Goal: Task Accomplishment & Management: Use online tool/utility

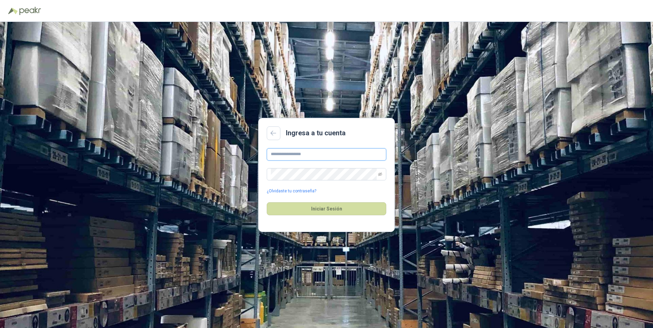
type input "**********"
click at [485, 105] on div "**********" at bounding box center [326, 175] width 653 height 307
type input "**********"
click at [315, 210] on button "Iniciar Sesión" at bounding box center [327, 209] width 120 height 13
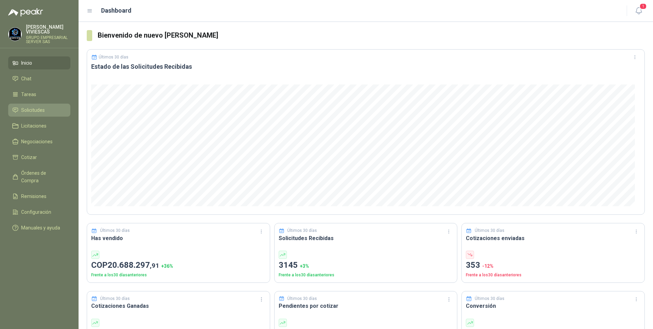
click at [29, 110] on span "Solicitudes" at bounding box center [33, 110] width 24 height 8
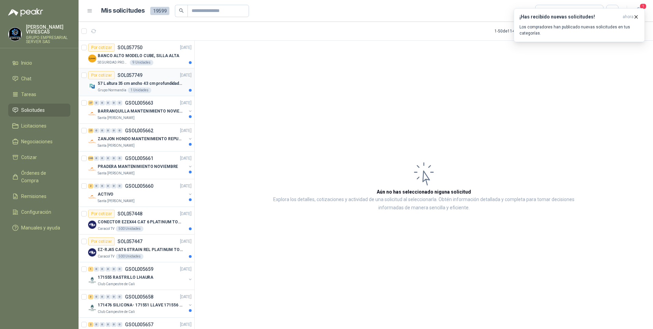
click at [121, 84] on p "57 L altura 35 cm ancho 43 cm profundidad 39 cm" at bounding box center [140, 83] width 85 height 6
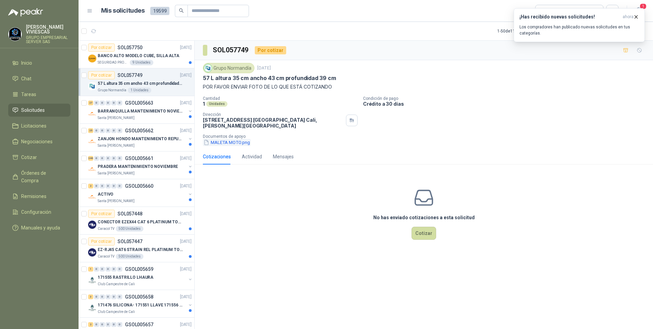
click at [226, 139] on button "MALETA MOTO.png" at bounding box center [227, 142] width 48 height 7
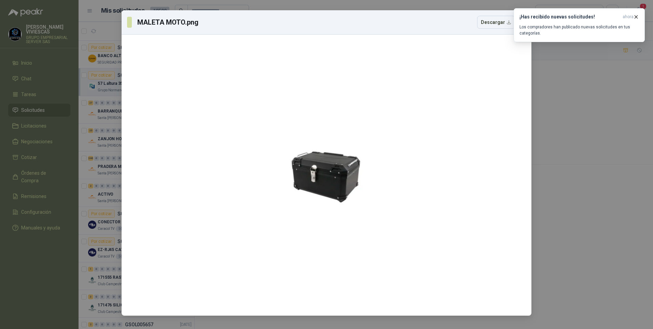
click at [602, 221] on div "MALETA MOTO.png Descargar" at bounding box center [326, 164] width 653 height 329
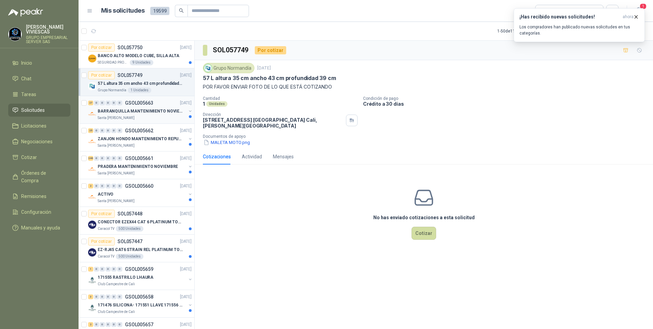
click at [127, 115] on p "Santa [PERSON_NAME]" at bounding box center [116, 117] width 37 height 5
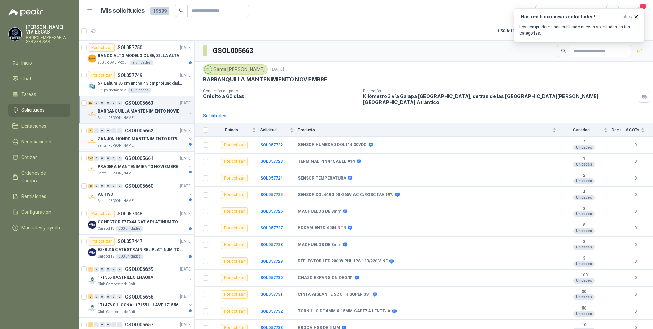
click at [118, 138] on p "ZANJON HONDO MANTENIMIENTO REPUESTOS" at bounding box center [140, 139] width 85 height 6
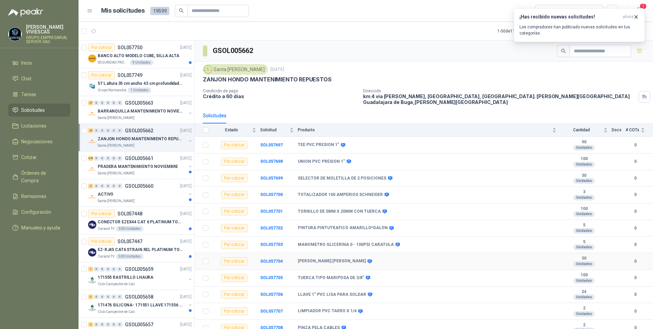
scroll to position [68, 0]
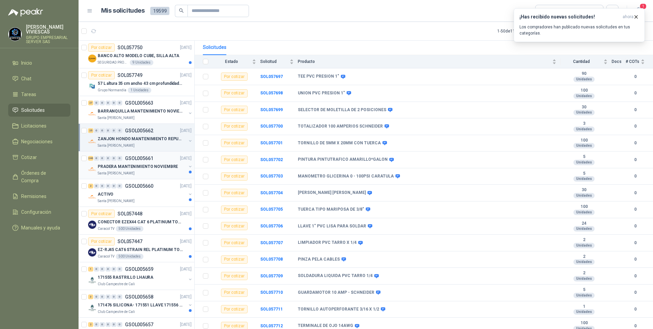
click at [119, 165] on p "PRADERA MANTENIMIENTO NOVIEMBRE" at bounding box center [138, 166] width 80 height 6
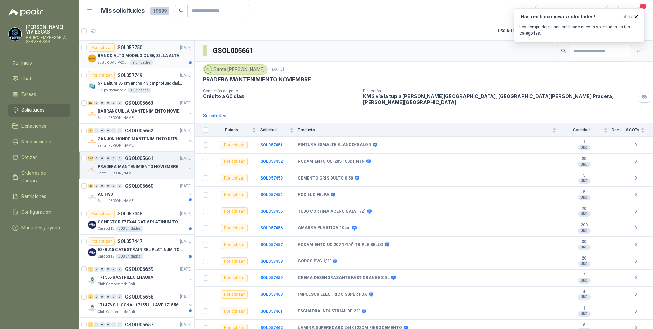
click at [143, 56] on p "BANCO ALTO MODELO CUBE, SILLA ALTA" at bounding box center [139, 56] width 82 height 6
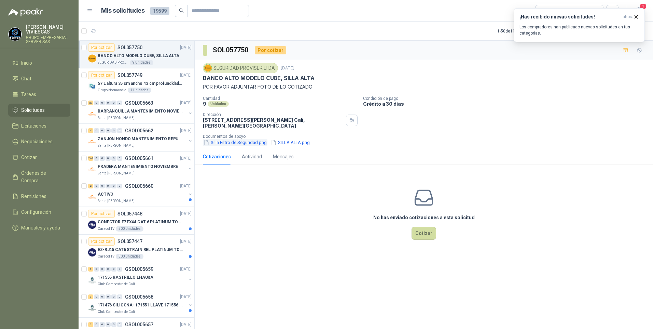
click at [234, 141] on button "Silla Filtro de Seguridad.png" at bounding box center [235, 142] width 65 height 7
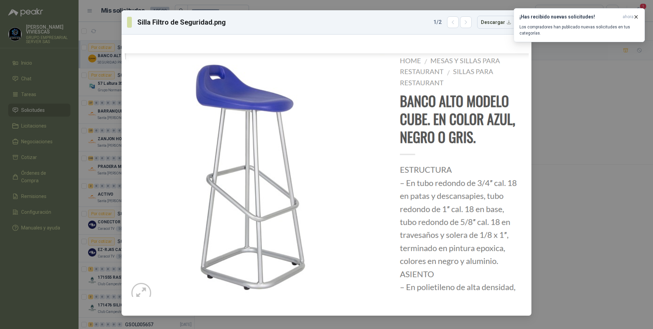
click at [559, 220] on div "Silla Filtro de Seguridad.png 1 / 2 Descargar" at bounding box center [326, 164] width 653 height 329
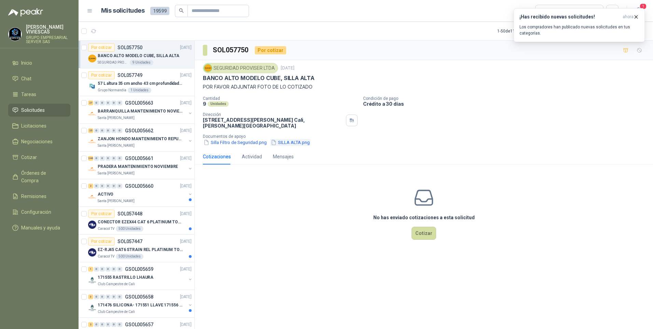
click at [292, 145] on button "SILLA ALTA.png" at bounding box center [290, 142] width 40 height 7
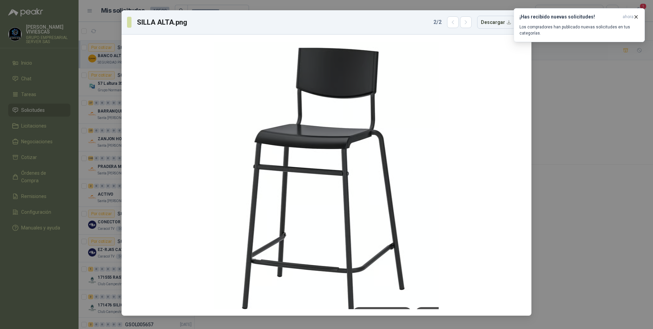
click at [586, 196] on div "SILLA ALTA.png 2 / 2 Descargar" at bounding box center [326, 164] width 653 height 329
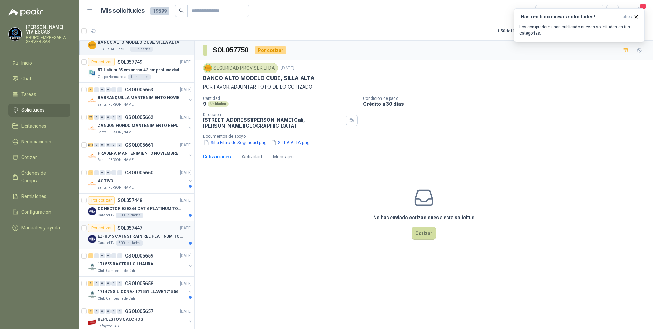
scroll to position [34, 0]
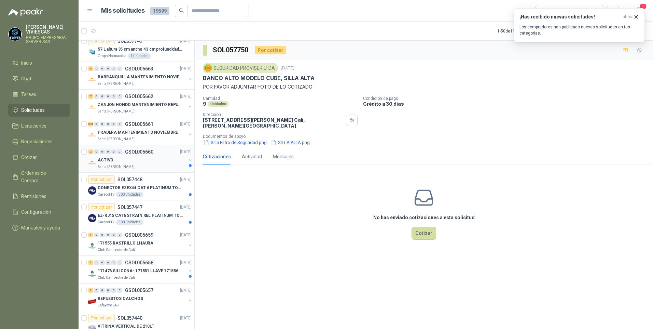
click at [112, 155] on div "2 0 0 0 0 0 GSOL005660 25/09/25" at bounding box center [140, 152] width 105 height 8
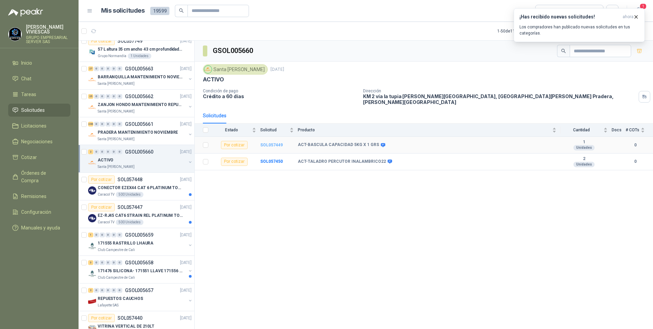
click at [270, 143] on b "SOL057449" at bounding box center [271, 145] width 23 height 5
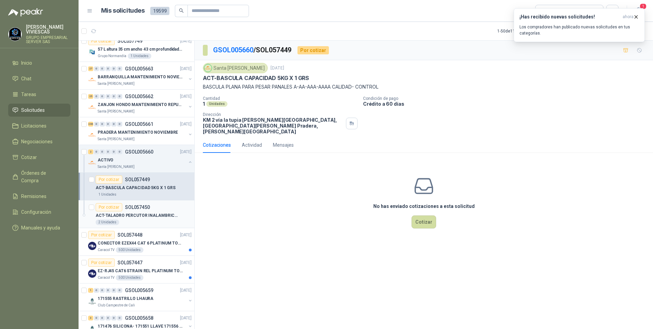
click at [131, 213] on p "ACT-TALADRO PERCUTOR INALAMBRICO22" at bounding box center [138, 215] width 85 height 6
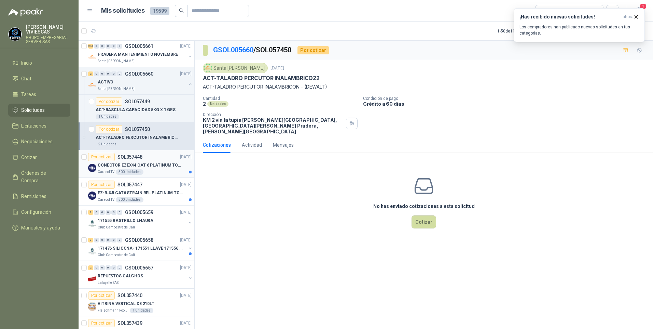
scroll to position [171, 0]
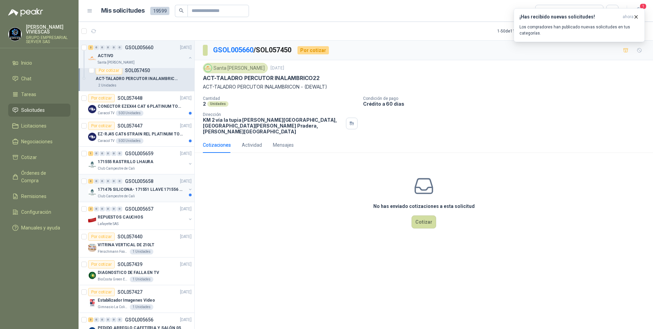
click at [133, 185] on div "171476 SILICONA- 171551 LLAVE 171556 CHAZO" at bounding box center [142, 189] width 89 height 8
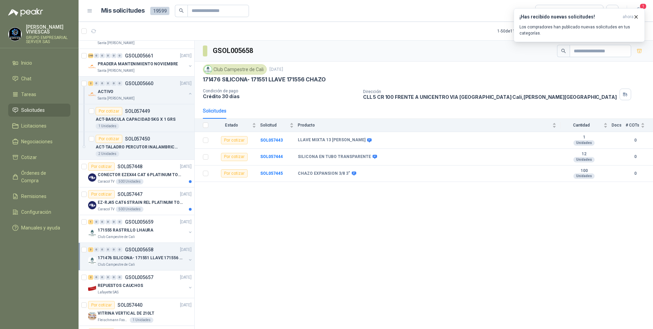
scroll to position [171, 0]
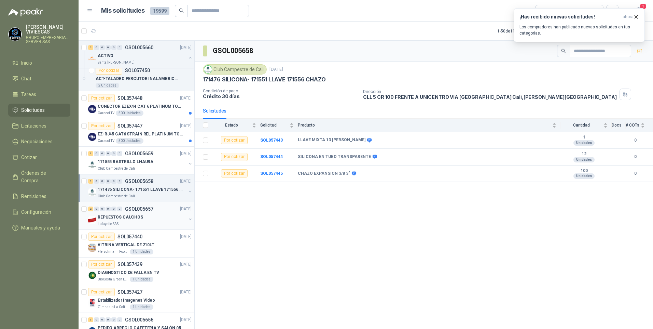
click at [116, 226] on p "Lafayette SAS" at bounding box center [108, 223] width 21 height 5
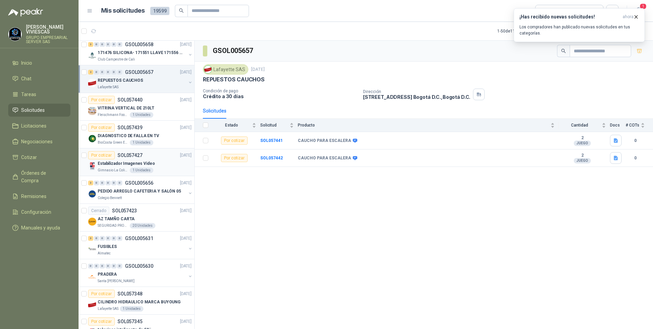
scroll to position [342, 0]
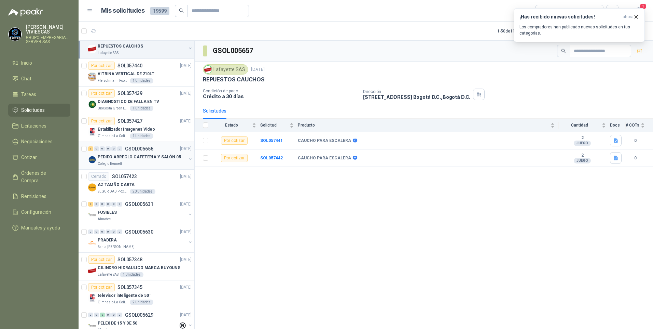
click at [134, 156] on p "PEDIDO ARREGLO CAFETERIA Y SALÓN 05" at bounding box center [139, 157] width 83 height 6
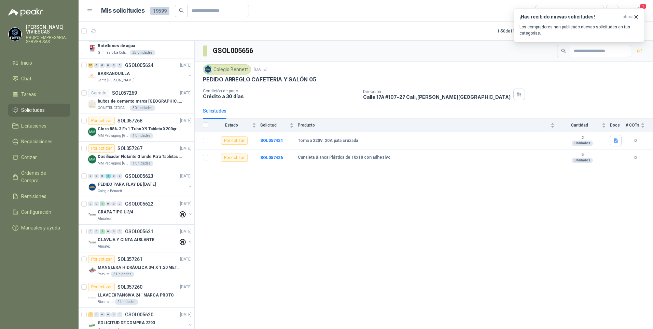
scroll to position [786, 0]
click at [136, 185] on p "PEDIDO PARA PLAY [PERSON_NAME][DATE]" at bounding box center [127, 183] width 58 height 6
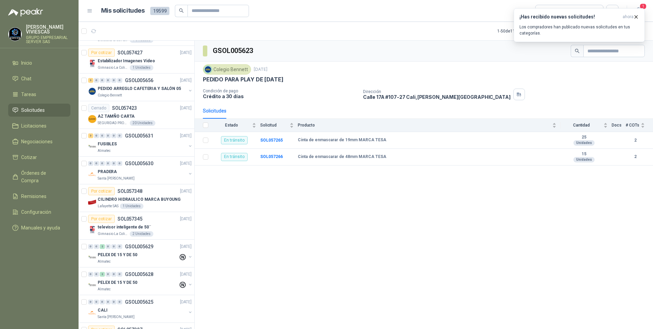
scroll to position [273, 0]
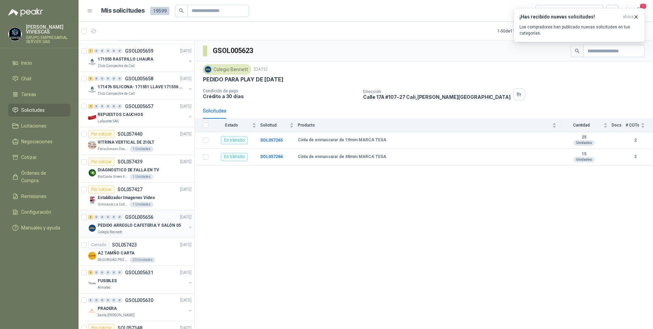
click at [124, 227] on p "PEDIDO ARREGLO CAFETERIA Y SALÓN 05" at bounding box center [139, 225] width 83 height 6
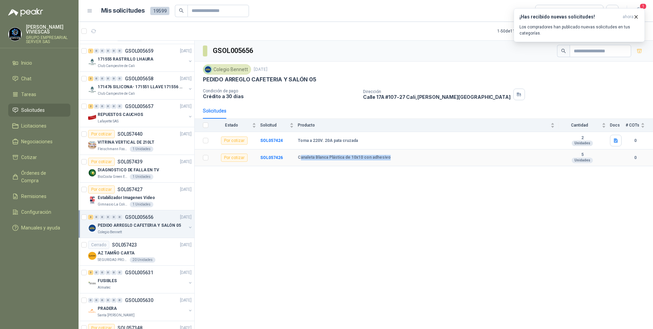
drag, startPoint x: 299, startPoint y: 158, endPoint x: 395, endPoint y: 159, distance: 96.0
click at [395, 159] on div "Canaleta Blanca Plástica de 10x10 con adhesivo" at bounding box center [426, 157] width 257 height 5
drag, startPoint x: 395, startPoint y: 159, endPoint x: 359, endPoint y: 154, distance: 36.8
copy b "analeta Blanca Plástica de 10x10 con adhesivo"
click at [308, 190] on div "GSOL005656 Colegio Bennett 25 sept, 2025 PEDIDO ARREGLO CAFETERIA Y SALÓN 05 Co…" at bounding box center [424, 186] width 459 height 290
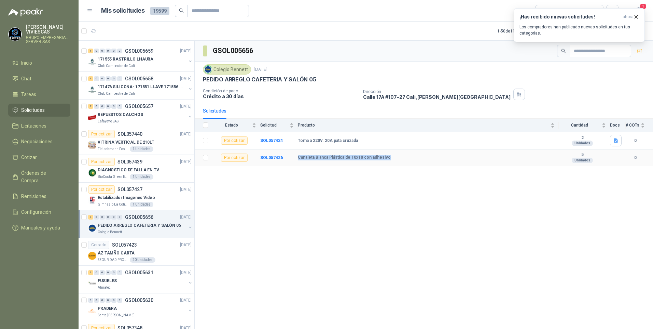
drag, startPoint x: 298, startPoint y: 158, endPoint x: 389, endPoint y: 158, distance: 90.9
click at [389, 158] on div "Canaleta Blanca Plástica de 10x10 con adhesivo" at bounding box center [426, 157] width 257 height 5
drag, startPoint x: 389, startPoint y: 158, endPoint x: 370, endPoint y: 155, distance: 19.3
copy b "Canaleta Blanca Plástica de 10x10 con adhesivo"
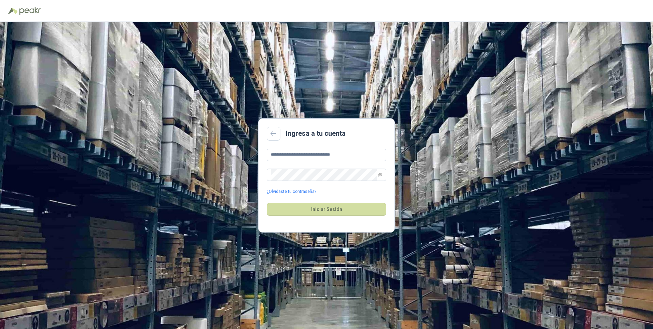
drag, startPoint x: 527, startPoint y: 214, endPoint x: 519, endPoint y: 110, distance: 104.1
click at [528, 209] on div "**********" at bounding box center [326, 175] width 653 height 307
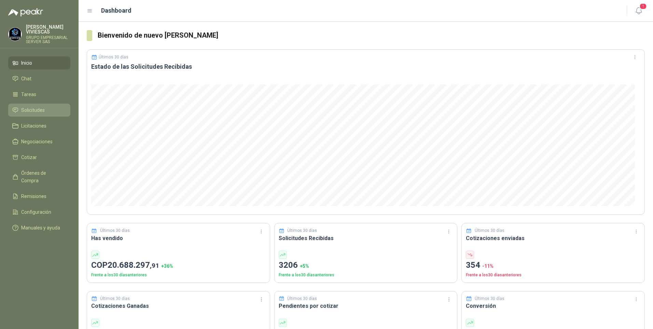
click at [28, 106] on link "Solicitudes" at bounding box center [39, 110] width 62 height 13
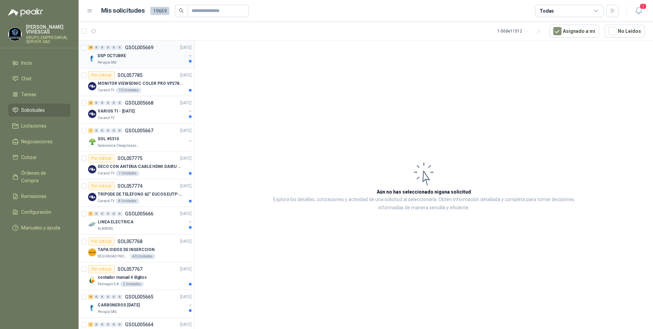
click at [109, 59] on p "DSP OCTUBRE" at bounding box center [112, 56] width 28 height 6
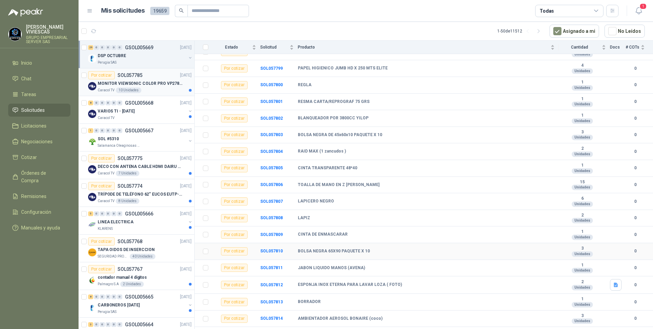
scroll to position [273, 0]
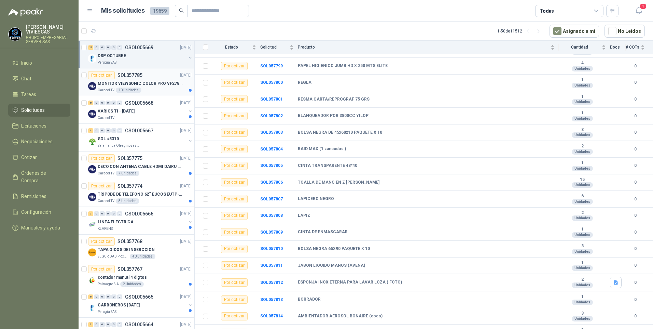
click at [135, 83] on p "MONITOR VIEWSONIC COLOR PRO VP2786-4K" at bounding box center [140, 83] width 85 height 6
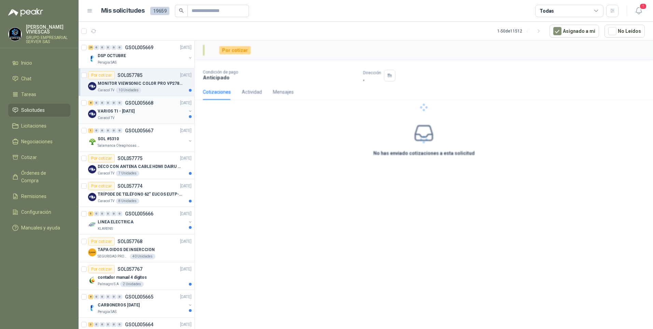
click at [131, 115] on div "Caracol TV" at bounding box center [142, 117] width 89 height 5
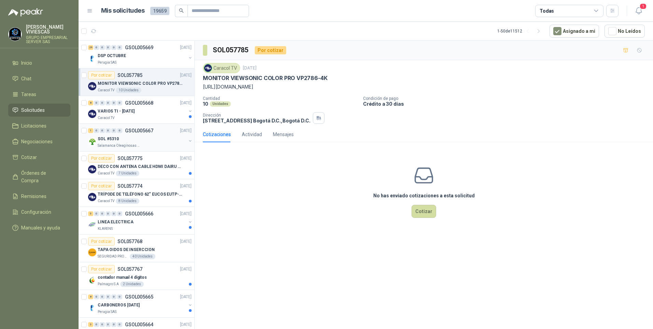
click at [135, 145] on p "Salamanca Oleaginosas SAS" at bounding box center [119, 145] width 43 height 5
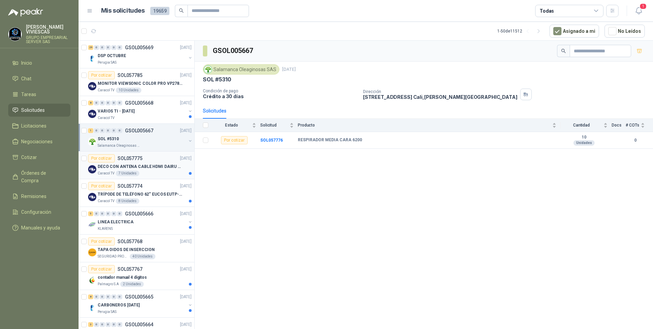
click at [151, 173] on div "Caracol TV 7 Unidades" at bounding box center [145, 173] width 94 height 5
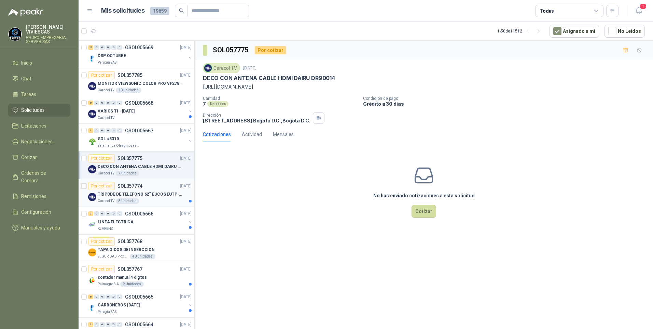
click at [150, 202] on div "Caracol TV 8 Unidades" at bounding box center [145, 200] width 94 height 5
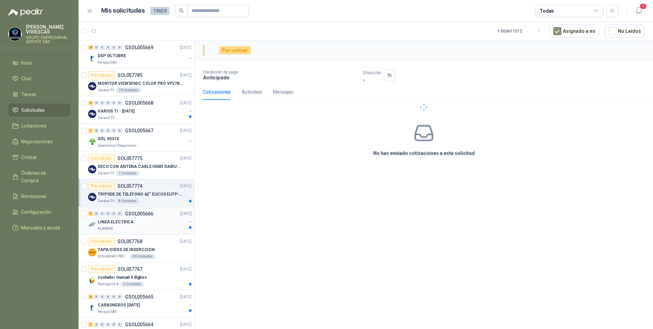
click at [146, 224] on div "LINEA ELECTRICA" at bounding box center [142, 222] width 89 height 8
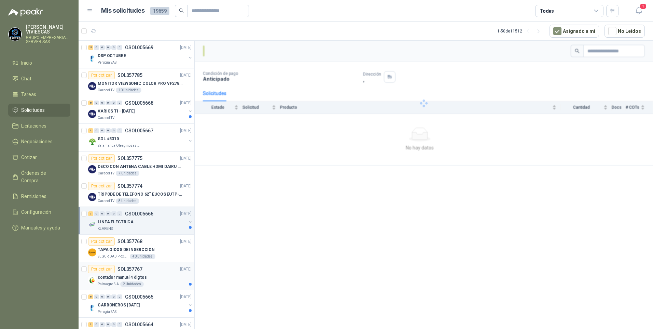
scroll to position [68, 0]
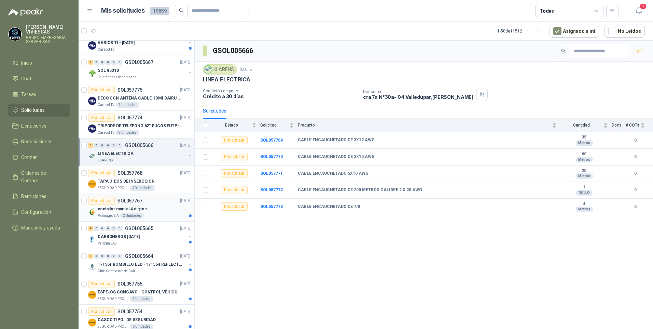
click at [145, 213] on div "contador manual 4 digitos" at bounding box center [145, 209] width 94 height 8
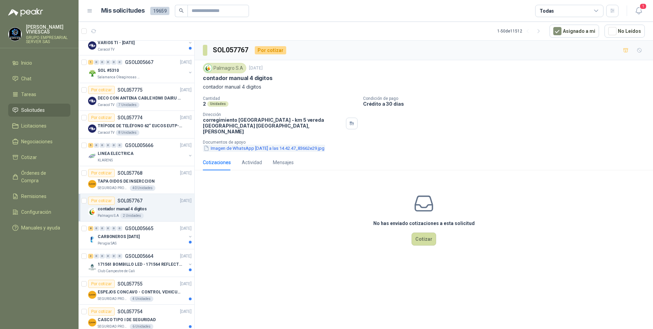
click at [251, 145] on button "Imagen de WhatsApp 2025-02-24 a las 14.42.47_83662e29.jpg" at bounding box center [264, 148] width 122 height 7
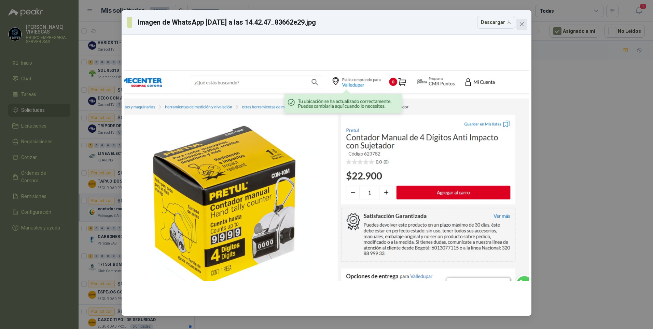
click at [525, 25] on span "Close" at bounding box center [522, 24] width 11 height 5
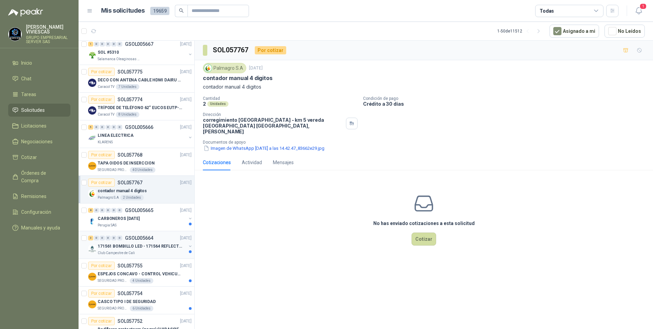
scroll to position [103, 0]
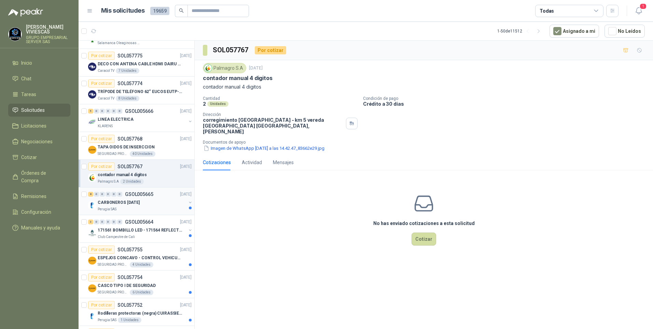
click at [131, 204] on p "CARBONEROS [DATE]" at bounding box center [119, 202] width 42 height 6
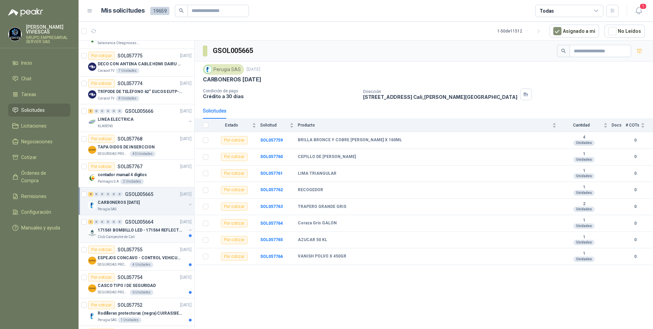
click at [134, 233] on p "171561 BOMBILLO LED - 171564 REFLECTOR 50W" at bounding box center [140, 230] width 85 height 6
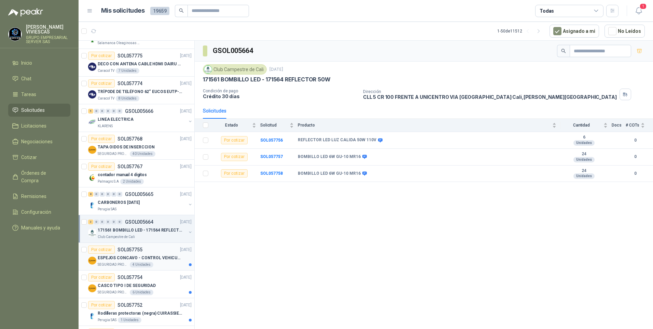
click at [160, 261] on p "ESPEJOS CONCAVO - CONTROL VEHICULAR" at bounding box center [140, 258] width 85 height 6
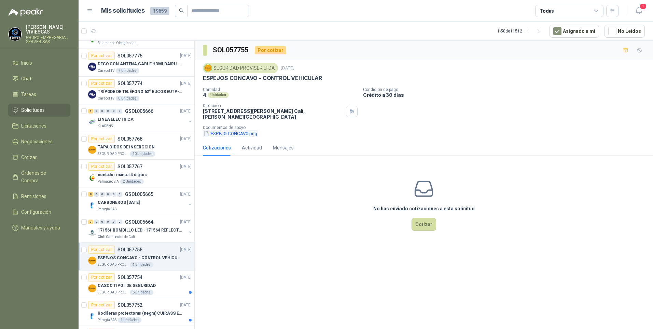
click at [231, 134] on button "ESPEJO CONCAVO.png" at bounding box center [230, 133] width 55 height 7
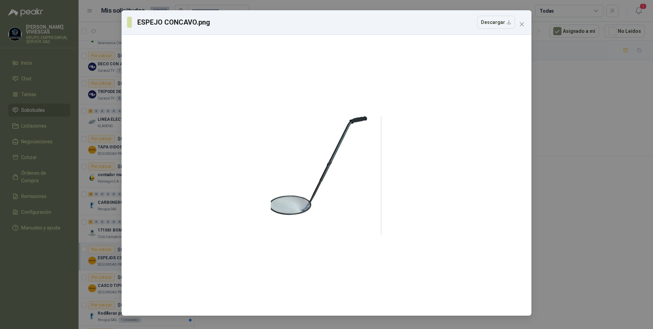
click at [550, 258] on div "ESPEJO CONCAVO.png Descargar" at bounding box center [326, 164] width 653 height 329
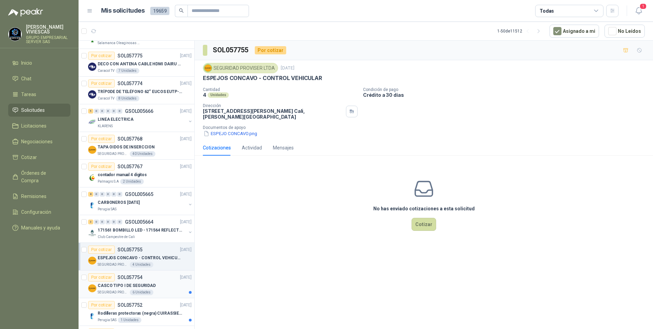
click at [108, 282] on div "CASCO TIPO I DE SEGURIDAD" at bounding box center [145, 285] width 94 height 8
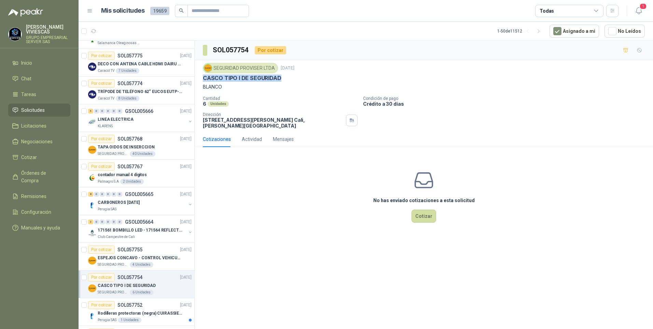
drag, startPoint x: 205, startPoint y: 79, endPoint x: 295, endPoint y: 79, distance: 89.9
click at [295, 79] on div "CASCO TIPO I DE SEGURIDAD" at bounding box center [424, 77] width 442 height 7
drag, startPoint x: 295, startPoint y: 79, endPoint x: 268, endPoint y: 78, distance: 26.7
copy p "CASCO TIPO I DE SEGURIDAD"
click at [229, 77] on p "CASCO TIPO I DE SEGURIDAD" at bounding box center [242, 77] width 79 height 7
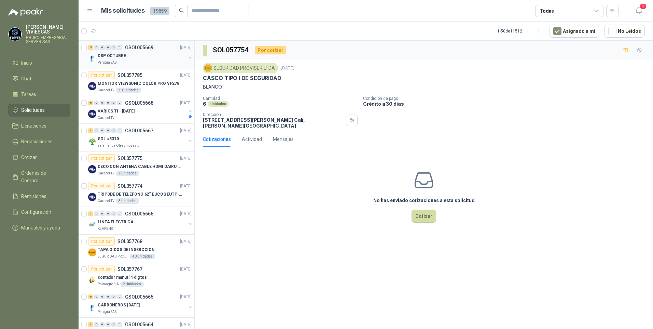
click at [114, 55] on p "DSP OCTUBRE" at bounding box center [112, 56] width 28 height 6
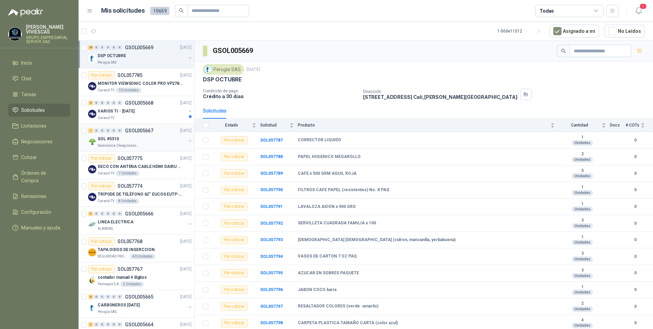
click at [113, 143] on p "Salamanca Oleaginosas SAS" at bounding box center [119, 145] width 43 height 5
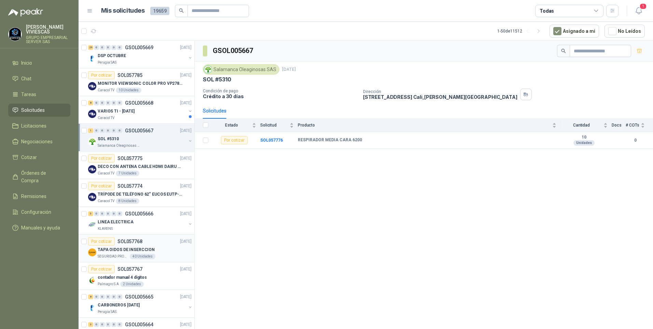
click at [123, 247] on p "TAPA OIDOS DE INSERCCION" at bounding box center [126, 249] width 57 height 6
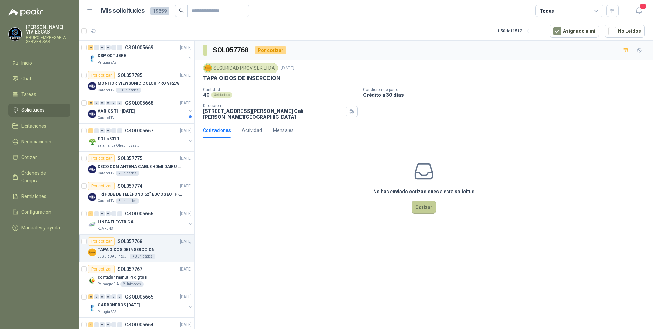
click at [429, 209] on button "Cotizar" at bounding box center [424, 207] width 25 height 13
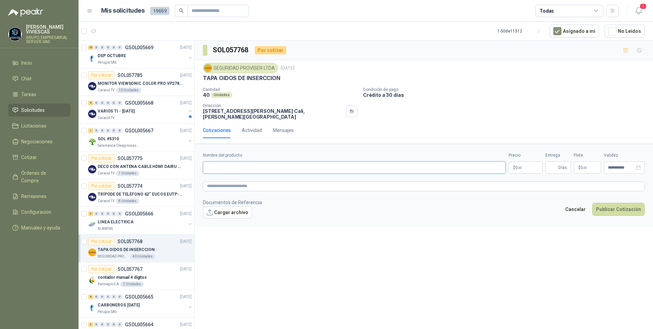
click at [232, 170] on input "Nombre del producto" at bounding box center [354, 167] width 303 height 12
click at [219, 170] on input "Nombre del producto" at bounding box center [354, 167] width 303 height 12
type input "*"
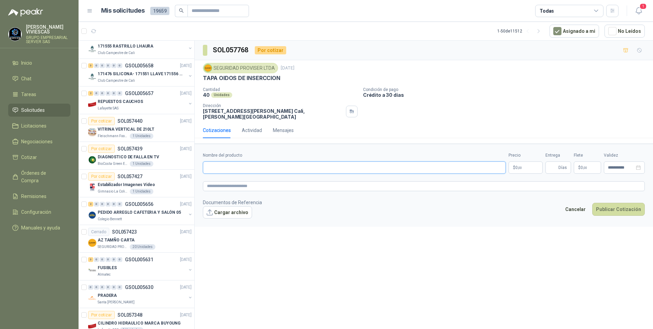
scroll to position [649, 0]
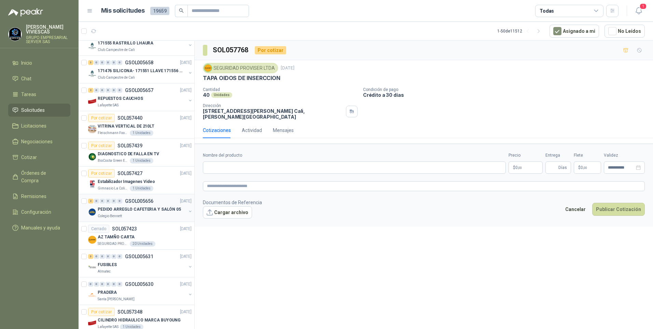
click at [135, 209] on p "PEDIDO ARREGLO CAFETERIA Y SALÓN 05" at bounding box center [139, 209] width 83 height 6
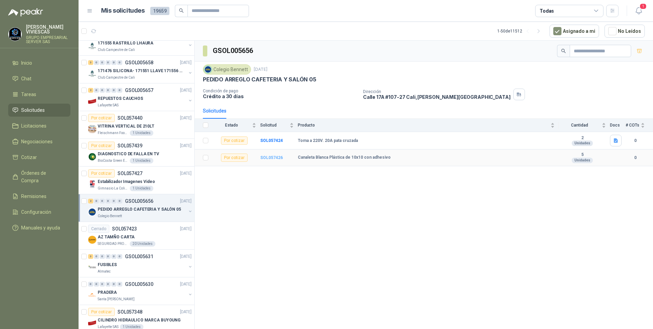
click at [271, 158] on b "SOL057426" at bounding box center [271, 157] width 23 height 5
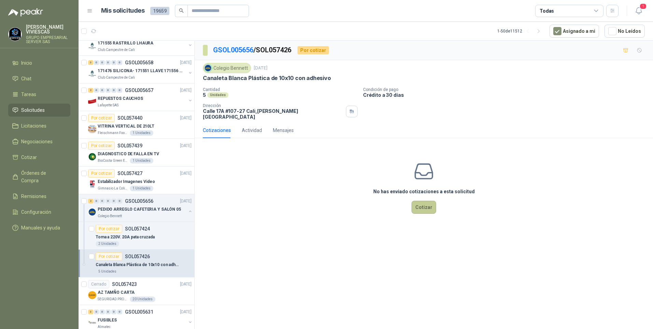
click at [424, 206] on button "Cotizar" at bounding box center [424, 207] width 25 height 13
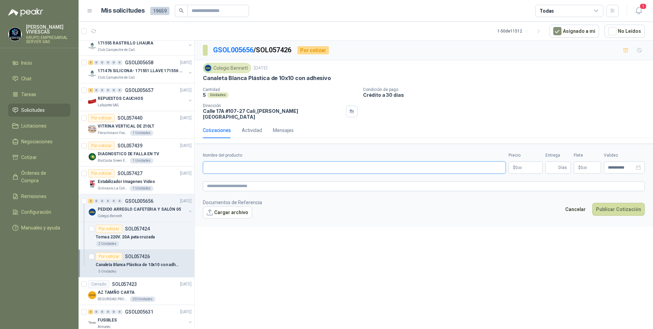
click at [223, 161] on input "Nombre del producto" at bounding box center [354, 167] width 303 height 12
type input "**********"
click at [521, 161] on body "RODRIGO VIVIESCAS GRUPO EMPRESARIAL SERVER SAS Inicio Chat Tareas Solicitudes L…" at bounding box center [326, 164] width 653 height 329
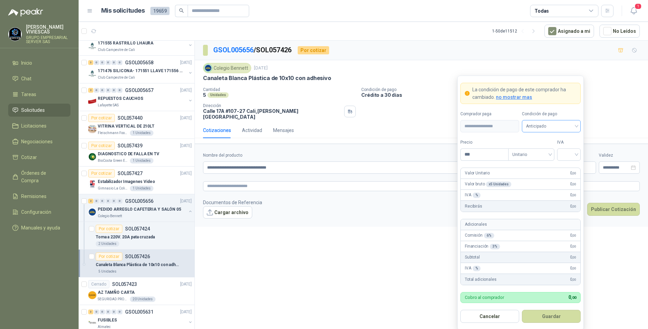
click at [564, 126] on span "Anticipado" at bounding box center [551, 126] width 51 height 10
click at [562, 149] on div "Crédito a 30 días" at bounding box center [551, 152] width 48 height 8
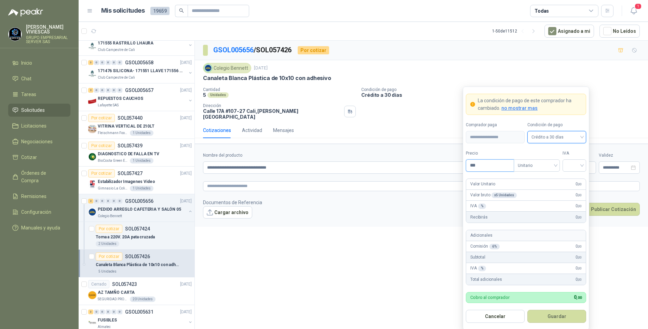
click at [488, 167] on input "***" at bounding box center [490, 166] width 48 height 12
type input "*******"
click at [579, 167] on input "search" at bounding box center [574, 165] width 15 height 10
click at [574, 177] on div "19%" at bounding box center [574, 180] width 13 height 8
click at [569, 313] on button "Guardar" at bounding box center [556, 316] width 59 height 13
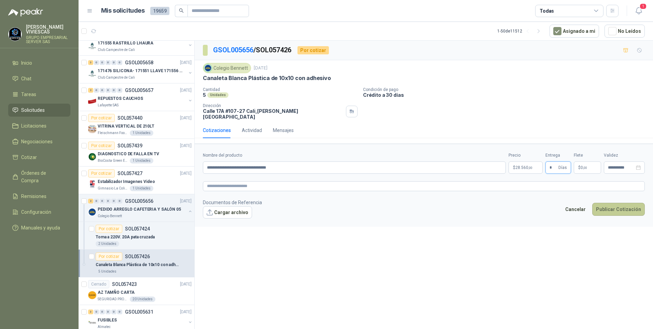
type input "*"
click at [612, 206] on button "Publicar Cotización" at bounding box center [619, 209] width 53 height 13
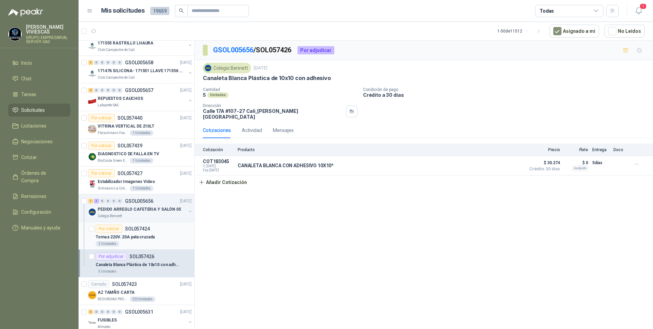
click at [129, 239] on p "Toma a 220V. 20A pata cruzada" at bounding box center [125, 237] width 59 height 6
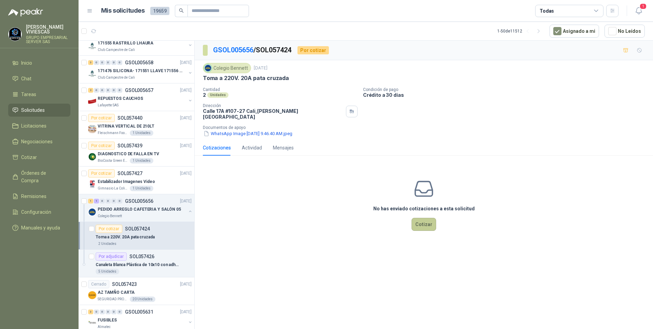
click at [426, 223] on button "Cotizar" at bounding box center [424, 224] width 25 height 13
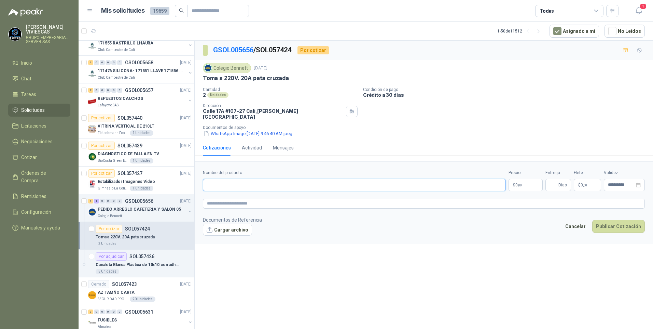
click at [249, 179] on input "Nombre del producto" at bounding box center [354, 185] width 303 height 12
paste input "**********"
type input "**********"
click at [530, 179] on p "$ 0 ,00" at bounding box center [526, 185] width 34 height 12
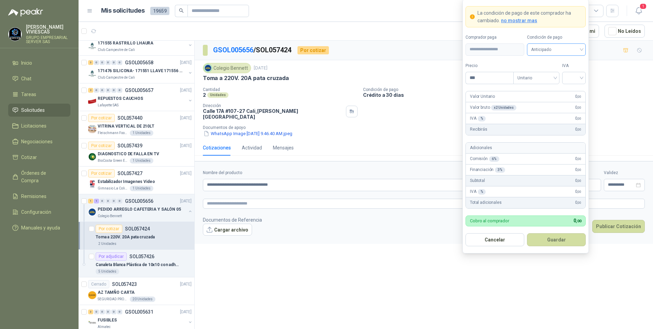
click at [541, 50] on span "Anticipado" at bounding box center [556, 49] width 51 height 10
drag, startPoint x: 541, startPoint y: 71, endPoint x: 610, endPoint y: 55, distance: 71.2
click at [541, 71] on div "Crédito a 30 días" at bounding box center [557, 75] width 48 height 8
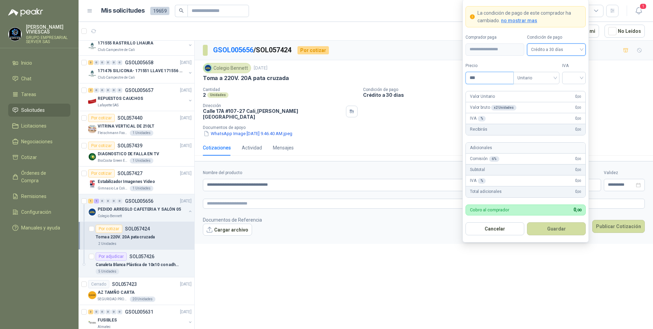
click at [478, 81] on input "***" at bounding box center [490, 78] width 48 height 12
click at [566, 80] on div at bounding box center [574, 78] width 24 height 12
type input "*******"
click at [572, 89] on div "19%" at bounding box center [574, 92] width 13 height 8
click at [556, 232] on button "Guardar" at bounding box center [556, 228] width 59 height 13
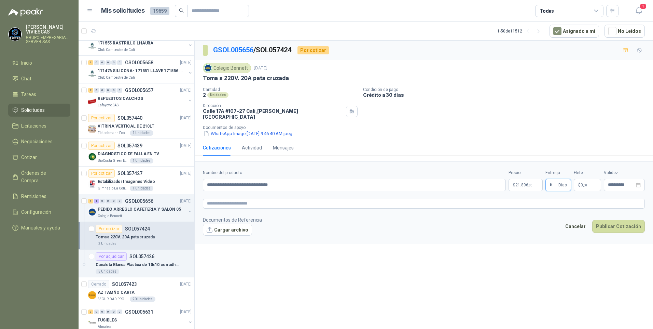
type input "*"
click at [508, 280] on div "**********" at bounding box center [424, 186] width 459 height 290
click at [236, 199] on textarea at bounding box center [424, 204] width 442 height 10
click at [611, 229] on button "Publicar Cotización" at bounding box center [619, 235] width 53 height 13
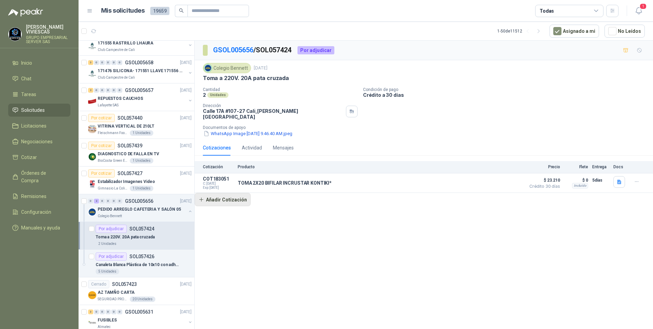
click at [223, 195] on button "Añadir Cotización" at bounding box center [223, 200] width 56 height 14
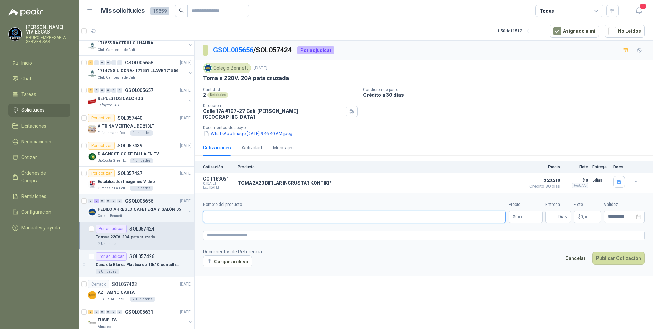
click at [222, 211] on input "Nombre del producto" at bounding box center [354, 217] width 303 height 12
click at [244, 130] on button "WhatsApp Image 2025-09-25 at 9.46.40 AM.jpeg" at bounding box center [248, 133] width 90 height 7
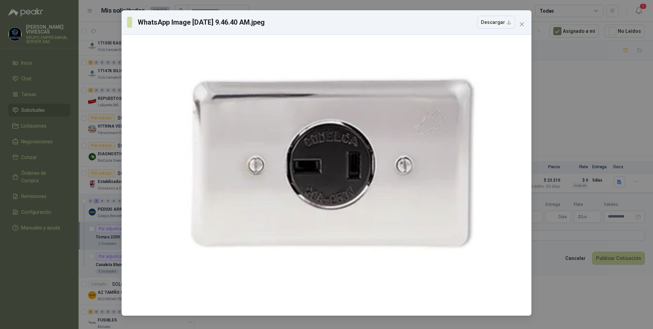
click at [578, 118] on div "WhatsApp Image 2025-09-25 at 9.46.40 AM.jpeg Descargar" at bounding box center [326, 164] width 653 height 329
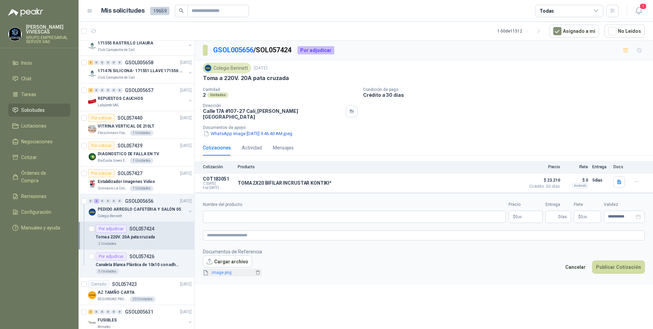
click at [221, 269] on link "image.png" at bounding box center [231, 272] width 45 height 6
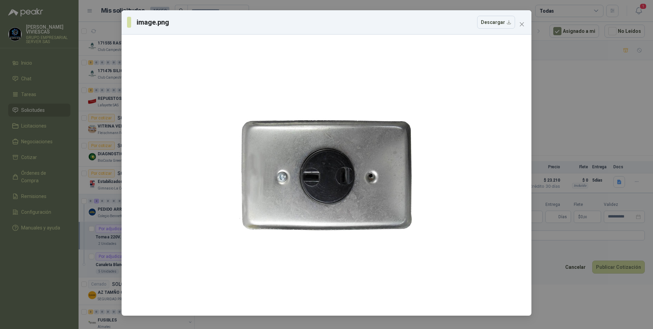
click at [563, 301] on div "image.png Descargar" at bounding box center [326, 164] width 653 height 329
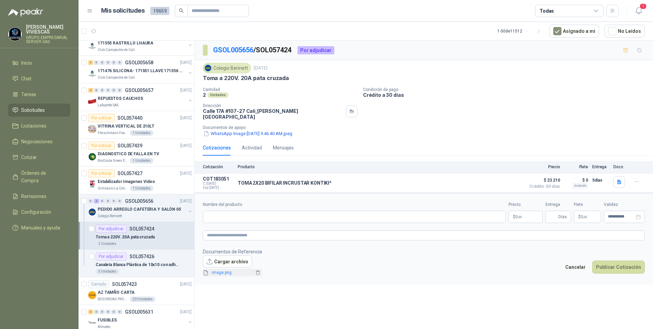
click at [218, 270] on link "image.png" at bounding box center [231, 272] width 45 height 6
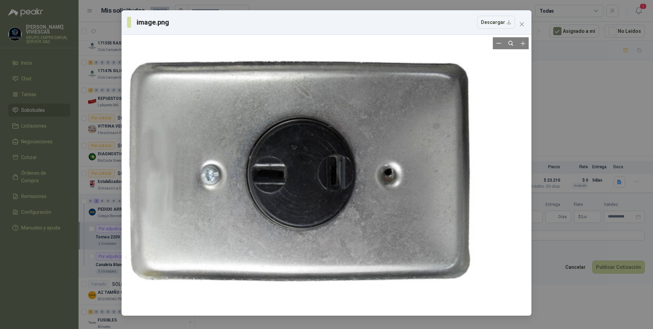
drag, startPoint x: 365, startPoint y: 161, endPoint x: 338, endPoint y: 222, distance: 67.5
click at [338, 222] on div at bounding box center [300, 170] width 350 height 551
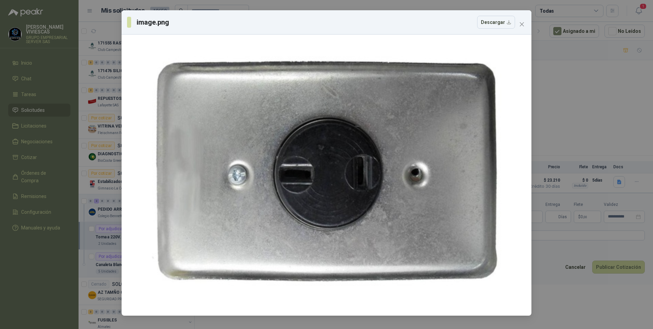
click at [572, 295] on div "image.png Descargar" at bounding box center [326, 164] width 653 height 329
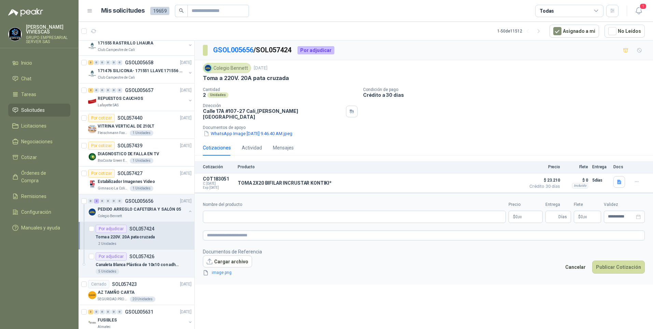
drag, startPoint x: 573, startPoint y: 264, endPoint x: 589, endPoint y: 248, distance: 22.7
click at [573, 263] on button "Cancelar" at bounding box center [576, 266] width 28 height 13
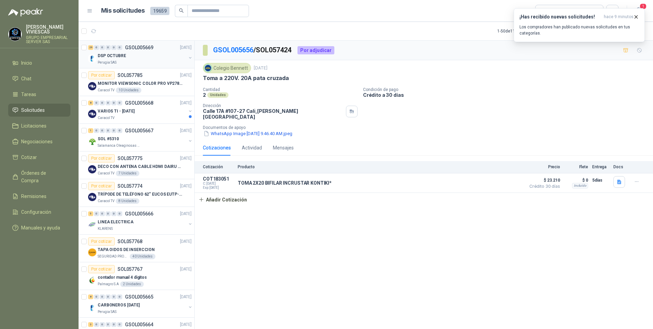
click at [108, 56] on p "DSP OCTUBRE" at bounding box center [112, 56] width 28 height 6
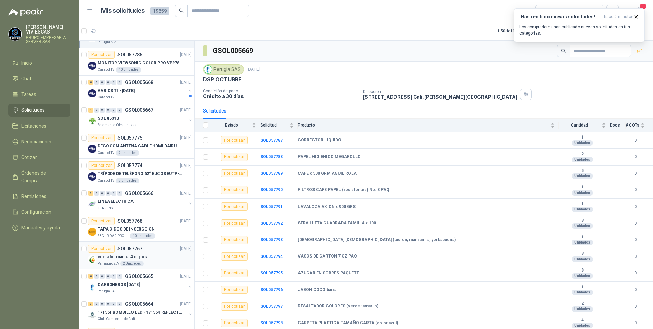
scroll to position [34, 0]
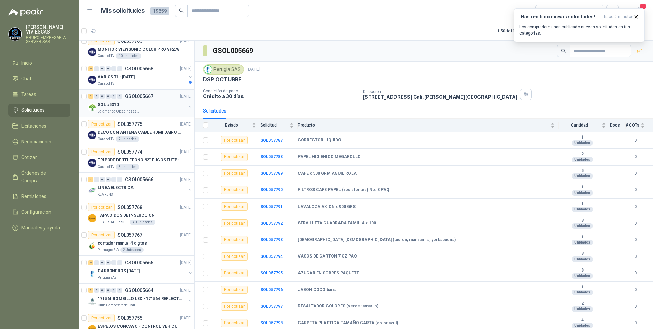
click at [104, 112] on p "Salamanca Oleaginosas SAS" at bounding box center [119, 111] width 43 height 5
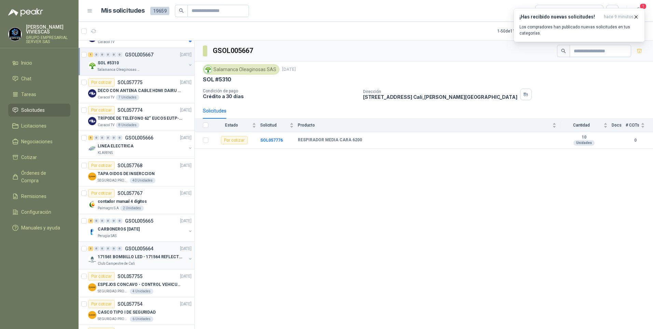
scroll to position [103, 0]
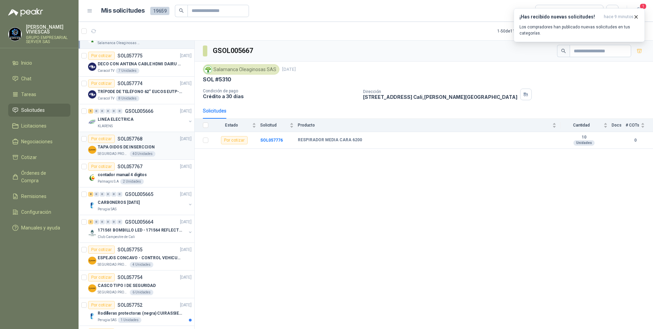
click at [106, 146] on p "TAPA OIDOS DE INSERCCION" at bounding box center [126, 147] width 57 height 6
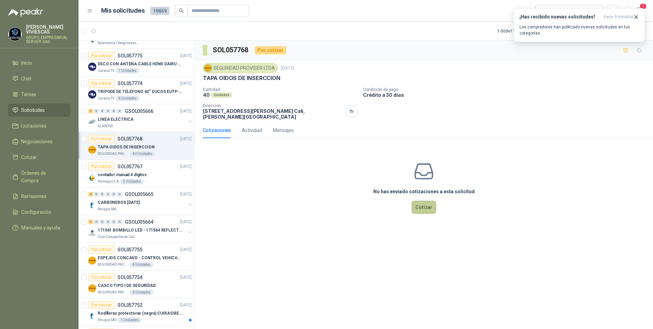
click at [426, 210] on button "Cotizar" at bounding box center [424, 207] width 25 height 13
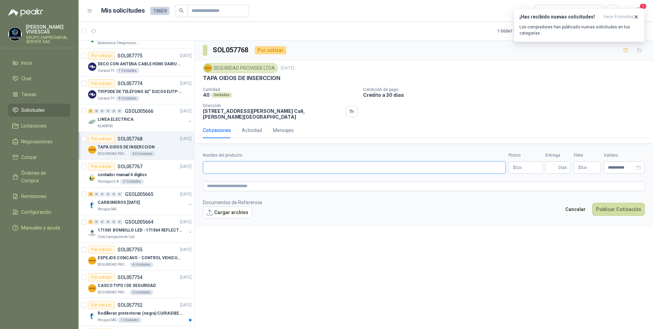
click at [221, 170] on input "Nombre del producto" at bounding box center [354, 167] width 303 height 12
type input "**********"
click at [512, 166] on body "RODRIGO VIVIESCAS GRUPO EMPRESARIAL SERVER SAS Inicio Chat Tareas Solicitudes L…" at bounding box center [326, 164] width 653 height 329
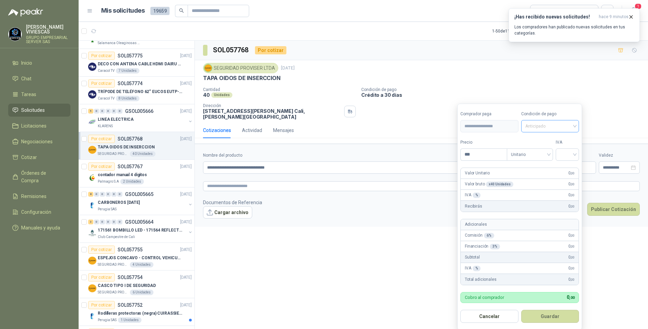
click at [555, 124] on span "Anticipado" at bounding box center [550, 126] width 50 height 10
drag, startPoint x: 552, startPoint y: 153, endPoint x: 481, endPoint y: 153, distance: 70.4
click at [551, 153] on div "Crédito a 30 días" at bounding box center [551, 152] width 48 height 8
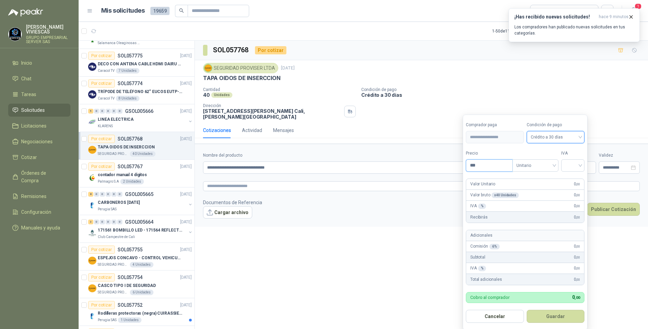
click at [485, 166] on input "***" at bounding box center [489, 166] width 46 height 12
type input "*******"
click at [567, 158] on div "IVA" at bounding box center [572, 161] width 23 height 22
click at [575, 166] on input "search" at bounding box center [572, 165] width 15 height 10
click at [575, 177] on div "19%" at bounding box center [574, 180] width 13 height 8
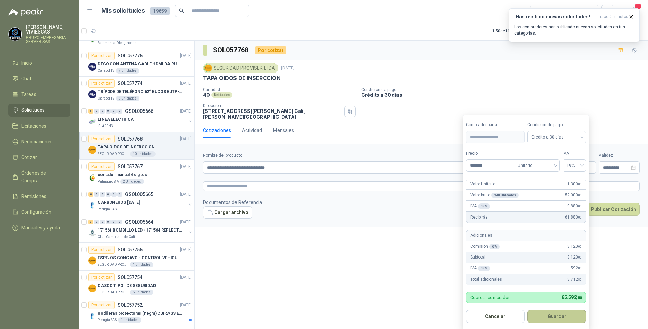
click at [554, 314] on button "Guardar" at bounding box center [556, 316] width 59 height 13
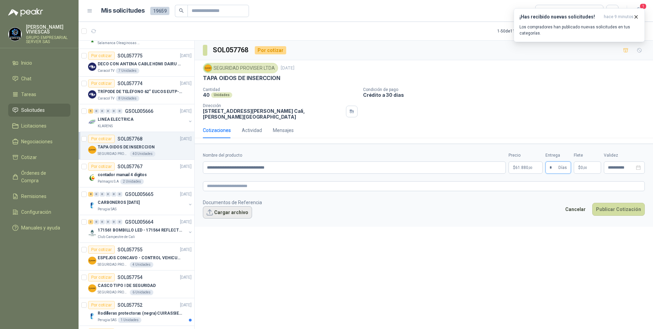
type input "*"
click at [227, 216] on button "Cargar archivo" at bounding box center [227, 212] width 49 height 12
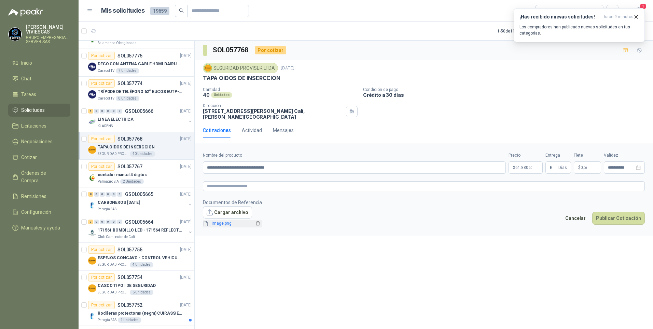
click at [222, 226] on span "image.png" at bounding box center [231, 223] width 45 height 6
click at [222, 226] on link "image.png" at bounding box center [231, 223] width 45 height 6
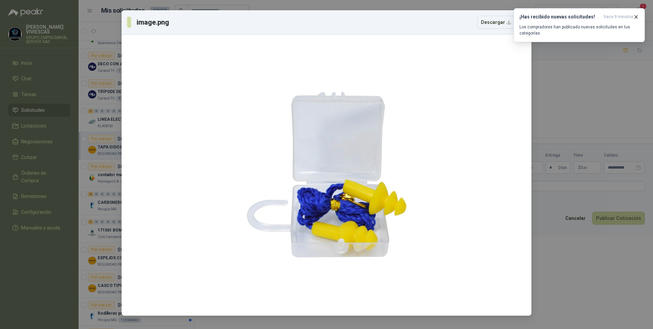
drag, startPoint x: 653, startPoint y: 285, endPoint x: 643, endPoint y: 280, distance: 10.7
click at [653, 284] on div "image.png Descargar" at bounding box center [326, 164] width 653 height 329
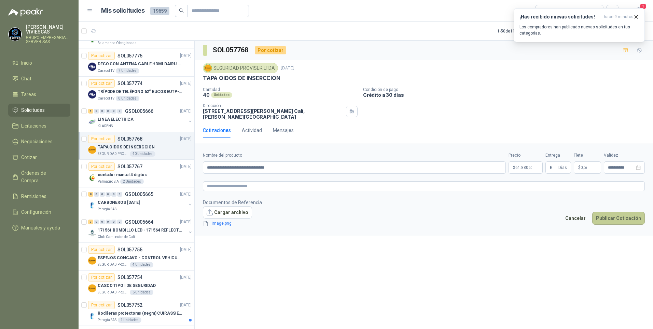
click at [632, 217] on button "Publicar Cotización" at bounding box center [619, 218] width 53 height 13
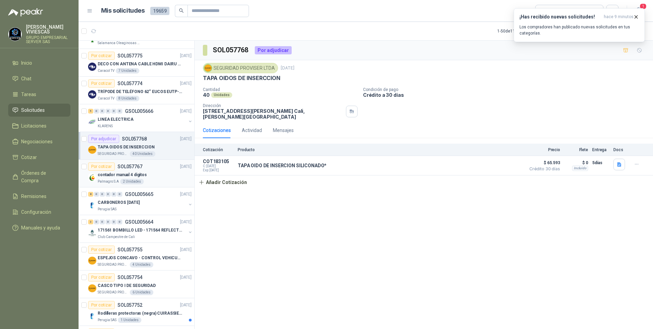
click at [107, 173] on p "contador manual 4 digitos" at bounding box center [122, 175] width 49 height 6
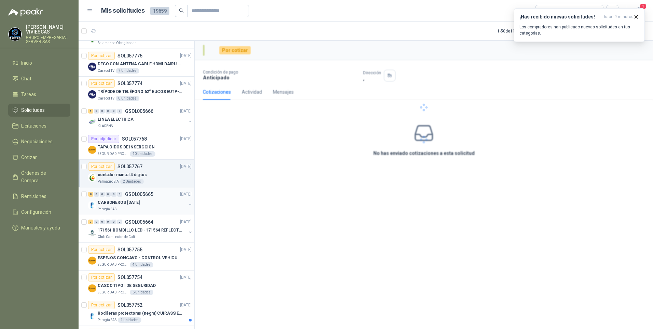
click at [108, 202] on p "CARBONEROS [DATE]" at bounding box center [119, 202] width 42 height 6
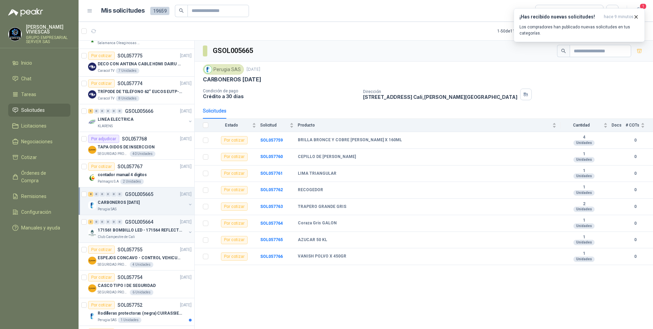
click at [114, 233] on p "171561 BOMBILLO LED - 171564 REFLECTOR 50W" at bounding box center [140, 230] width 85 height 6
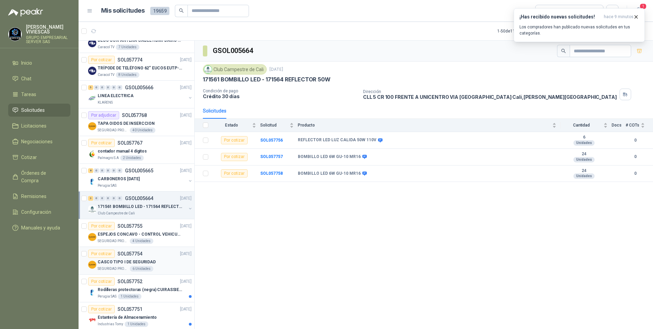
scroll to position [137, 0]
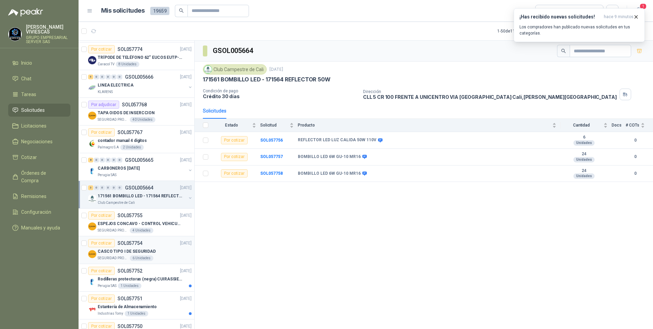
click at [111, 254] on p "CASCO TIPO I DE SEGURIDAD" at bounding box center [127, 251] width 58 height 6
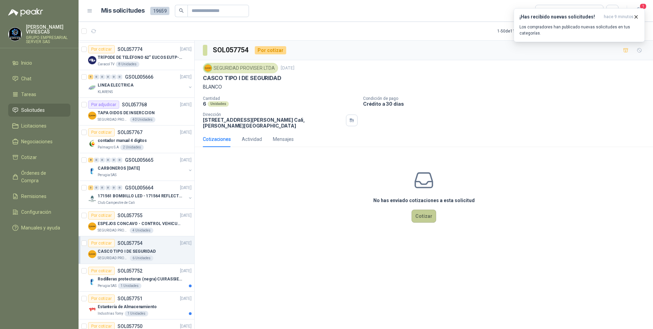
click at [429, 219] on button "Cotizar" at bounding box center [424, 215] width 25 height 13
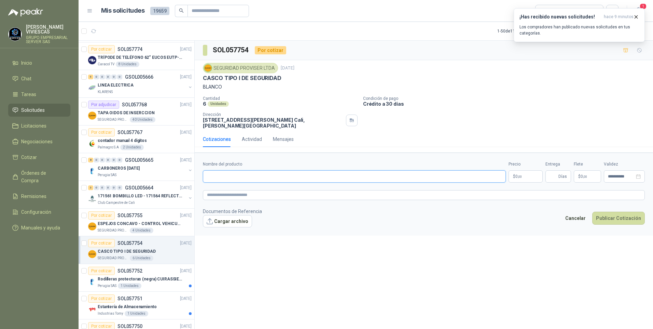
click at [224, 178] on input "Nombre del producto" at bounding box center [354, 176] width 303 height 12
click at [233, 175] on input "Nombre del producto" at bounding box center [354, 176] width 303 height 12
type input "*"
click at [284, 177] on input "**********" at bounding box center [354, 176] width 303 height 12
click at [287, 175] on input "**********" at bounding box center [354, 176] width 303 height 12
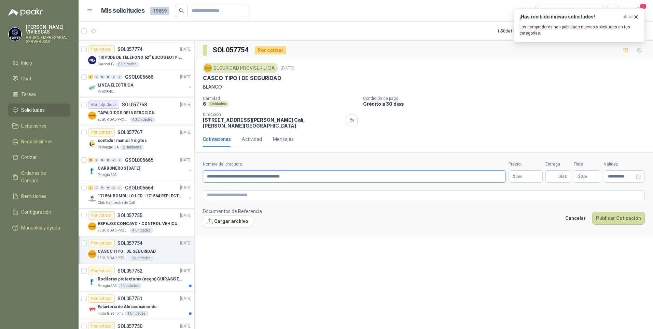
click at [286, 175] on input "**********" at bounding box center [354, 176] width 303 height 12
click at [354, 179] on input "**********" at bounding box center [354, 176] width 303 height 12
type input "**********"
drag, startPoint x: 205, startPoint y: 176, endPoint x: 306, endPoint y: 177, distance: 100.8
click at [339, 176] on input "**********" at bounding box center [354, 176] width 303 height 12
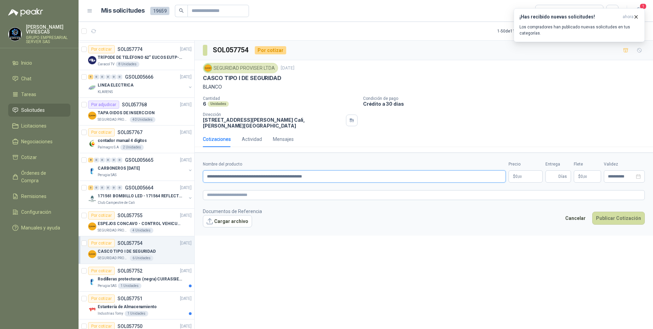
click at [341, 180] on input "**********" at bounding box center [354, 176] width 303 height 12
click at [526, 179] on p "$ 0 ,00" at bounding box center [526, 176] width 34 height 12
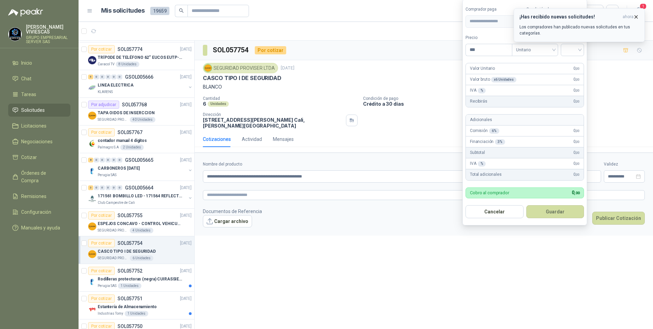
click at [636, 17] on icon "button" at bounding box center [637, 17] width 6 height 6
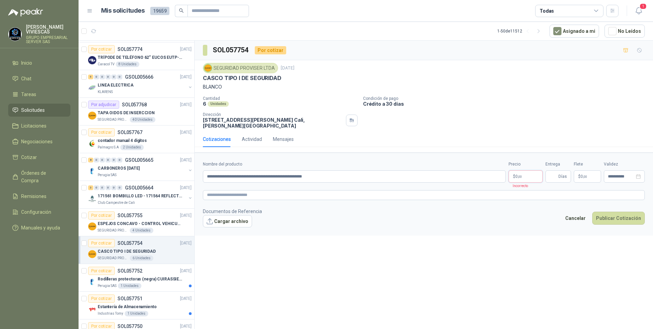
click at [516, 178] on span "0 ,00" at bounding box center [519, 176] width 6 height 4
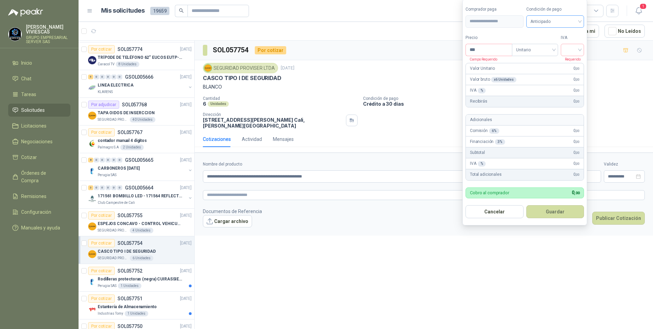
click at [560, 22] on span "Anticipado" at bounding box center [556, 21] width 50 height 10
click at [559, 45] on div "Crédito a 30 días" at bounding box center [557, 47] width 48 height 8
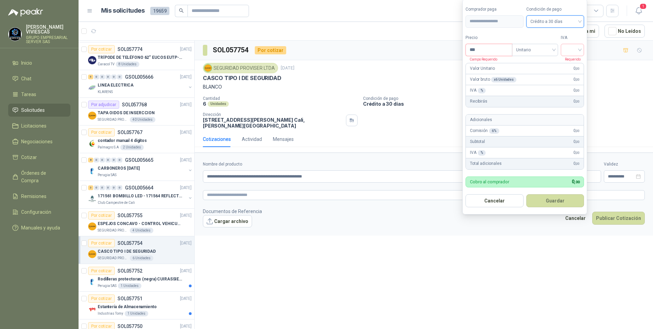
click at [483, 55] on input "***" at bounding box center [489, 50] width 46 height 12
type input "********"
click at [574, 50] on input "search" at bounding box center [572, 49] width 15 height 10
click at [575, 63] on div "19%" at bounding box center [574, 64] width 13 height 8
drag, startPoint x: 549, startPoint y: 201, endPoint x: 567, endPoint y: 178, distance: 29.7
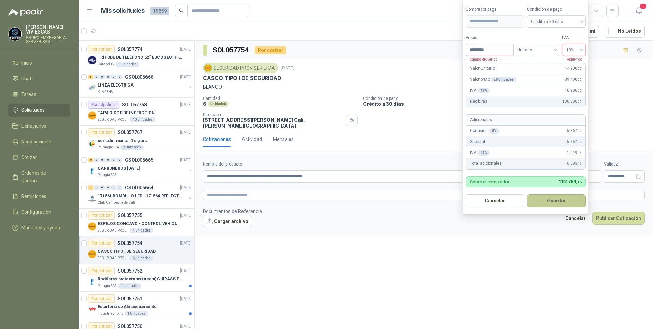
click at [548, 201] on button "Guardar" at bounding box center [556, 200] width 59 height 13
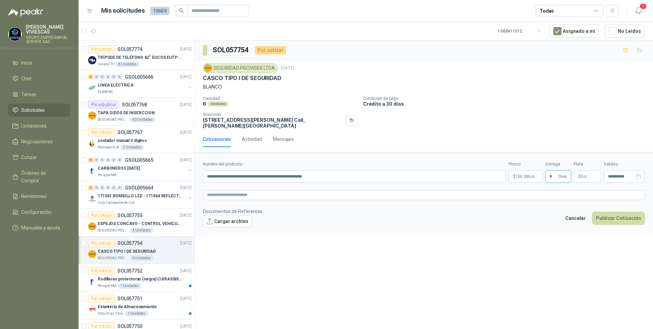
type input "*"
click at [509, 256] on div "**********" at bounding box center [424, 186] width 459 height 290
click at [229, 224] on button "Cargar archivo" at bounding box center [227, 221] width 49 height 12
click at [616, 227] on button "Publicar Cotización" at bounding box center [619, 226] width 53 height 13
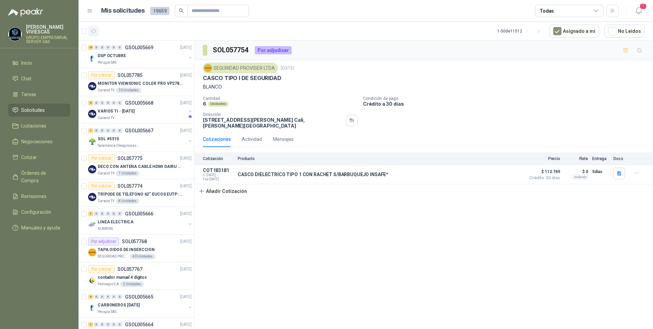
click at [95, 33] on icon "button" at bounding box center [94, 31] width 6 height 6
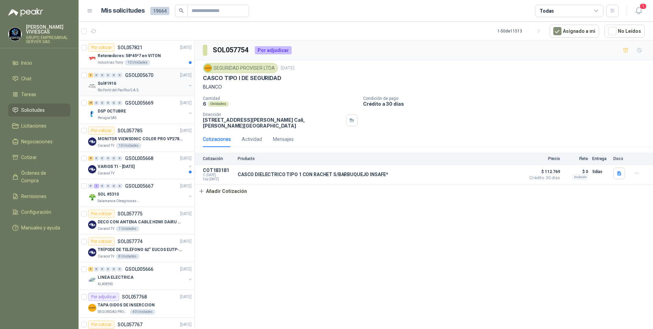
click at [113, 88] on p "Rio Fertil del Pacífico S.A.S." at bounding box center [119, 89] width 42 height 5
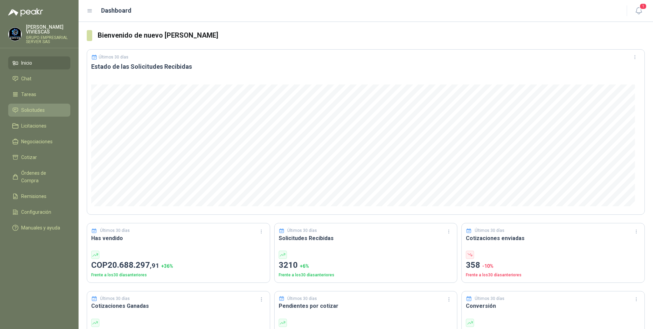
click at [36, 109] on span "Solicitudes" at bounding box center [33, 110] width 24 height 8
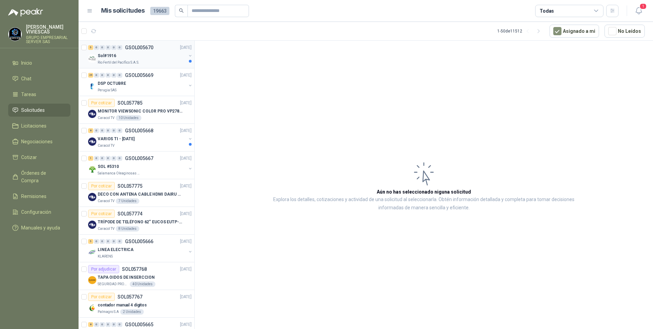
click at [113, 61] on p "Rio Fertil del Pacífico S.A.S." at bounding box center [119, 62] width 42 height 5
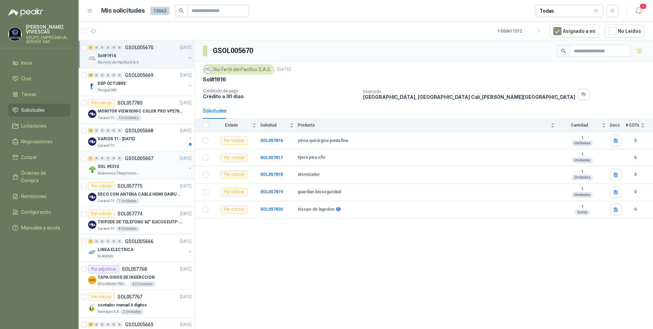
click at [103, 161] on div "1 0 0 0 0 0 GSOL005667 [DATE]" at bounding box center [140, 158] width 105 height 8
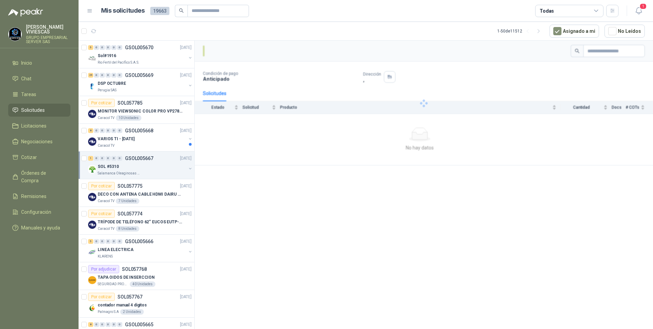
click at [101, 165] on p "SOL #5310" at bounding box center [108, 166] width 21 height 6
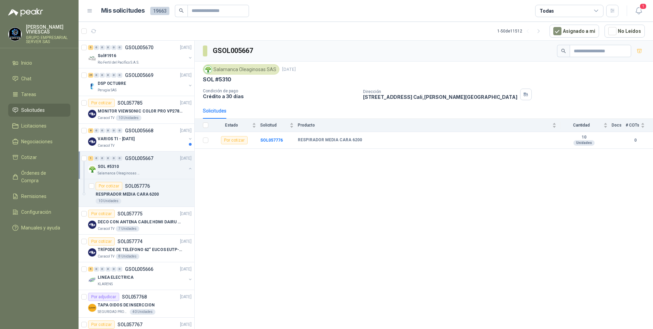
click at [108, 173] on p "Salamanca Oleaginosas SAS" at bounding box center [119, 173] width 43 height 5
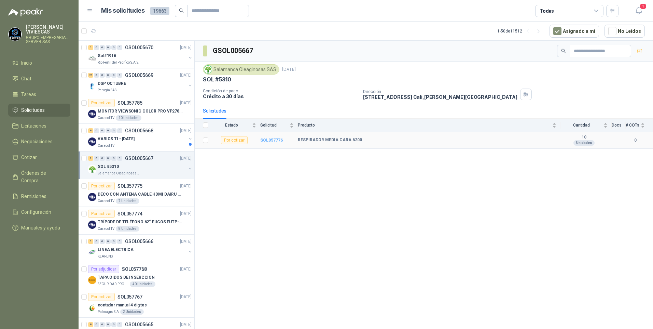
click at [274, 139] on b "SOL057776" at bounding box center [271, 140] width 23 height 5
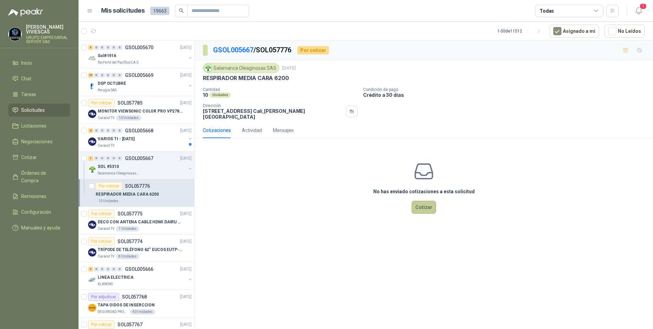
click at [428, 204] on button "Cotizar" at bounding box center [424, 207] width 25 height 13
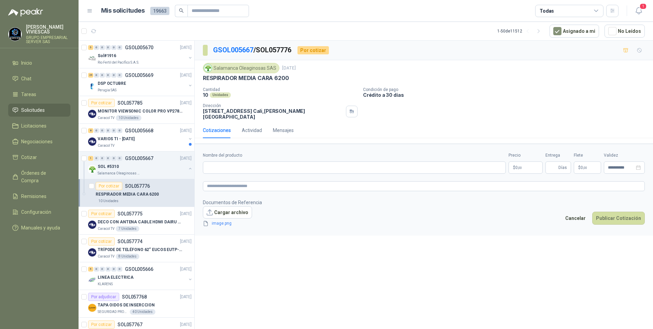
click at [230, 220] on span "image.png" at bounding box center [231, 223] width 45 height 6
click at [218, 220] on link "image.png" at bounding box center [231, 223] width 45 height 6
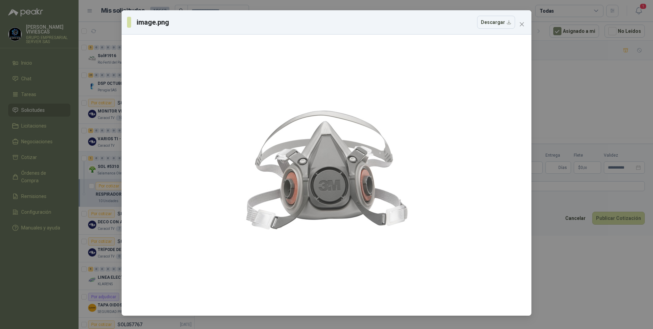
click at [562, 263] on div "image.png Descargar" at bounding box center [326, 164] width 653 height 329
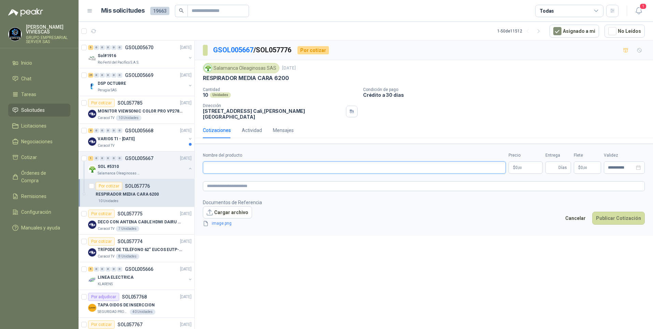
click at [226, 161] on input "Nombre del producto" at bounding box center [354, 167] width 303 height 12
click at [220, 161] on input "Nombre del producto" at bounding box center [354, 167] width 303 height 12
paste input "**********"
type input "**********"
click at [532, 163] on body "[PERSON_NAME] GRUPO EMPRESARIAL SERVER SAS Inicio Chat Tareas Solicitudes Licit…" at bounding box center [326, 164] width 653 height 329
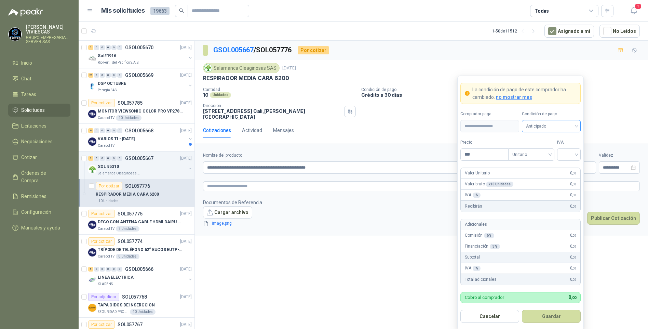
click at [548, 126] on span "Anticipado" at bounding box center [551, 126] width 51 height 10
click at [545, 147] on div "Crédito a 30 días" at bounding box center [551, 151] width 56 height 11
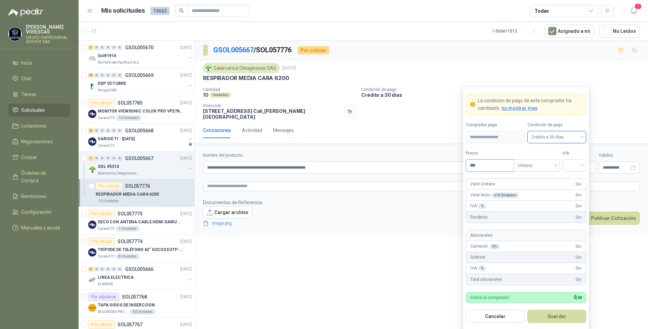
click at [475, 161] on input "***" at bounding box center [490, 166] width 48 height 12
click at [480, 164] on input "***" at bounding box center [490, 166] width 48 height 12
click at [583, 165] on div at bounding box center [574, 165] width 24 height 12
type input "********"
click at [575, 181] on div "19%" at bounding box center [574, 180] width 13 height 8
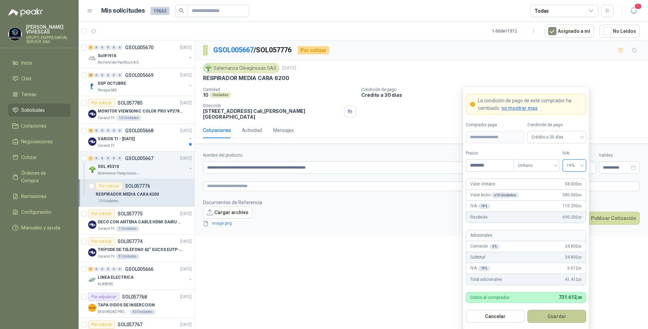
drag, startPoint x: 550, startPoint y: 316, endPoint x: 562, endPoint y: 305, distance: 16.0
click at [551, 316] on button "Guardar" at bounding box center [556, 316] width 59 height 13
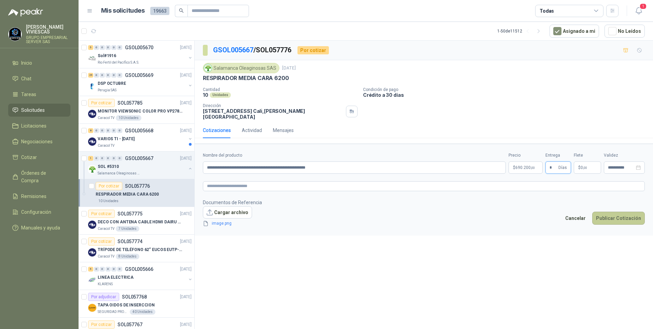
type input "*"
drag, startPoint x: 613, startPoint y: 213, endPoint x: 617, endPoint y: 211, distance: 4.0
click at [617, 212] on button "Publicar Cotización" at bounding box center [619, 218] width 53 height 13
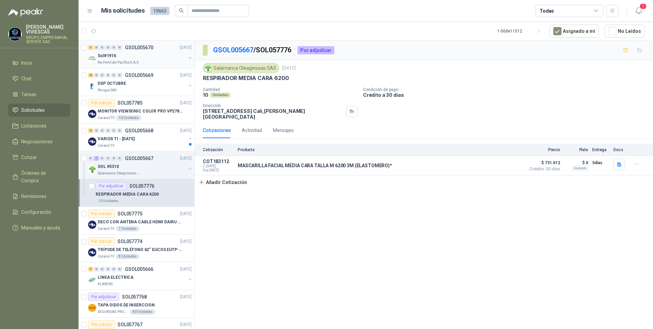
click at [118, 54] on div "Sol#1916" at bounding box center [142, 56] width 89 height 8
